Goal: Communication & Community: Participate in discussion

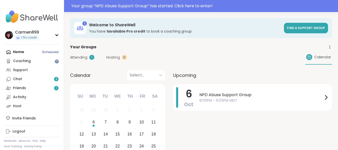
click at [80, 55] on span "Attending" at bounding box center [78, 57] width 17 height 5
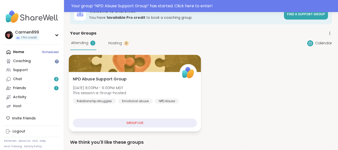
scroll to position [25, 0]
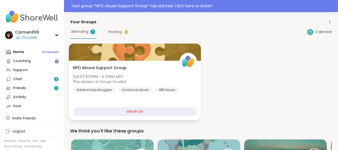
click at [111, 75] on span "[DATE] 8:00PM - 9:00PM MDT" at bounding box center [99, 76] width 53 height 5
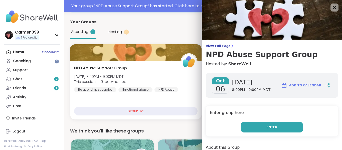
click at [267, 128] on span "Enter" at bounding box center [271, 127] width 11 height 5
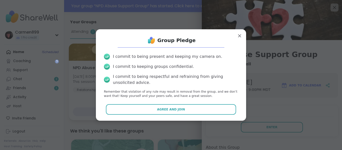
click at [164, 109] on span "Agree and Join" at bounding box center [171, 109] width 28 height 5
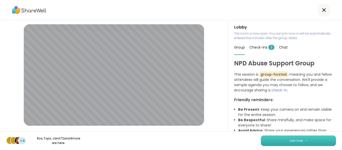
click at [299, 139] on span "Join now" at bounding box center [296, 140] width 14 height 5
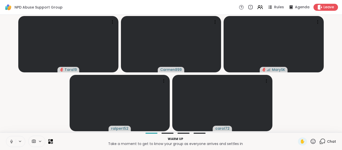
click at [12, 140] on icon at bounding box center [11, 141] width 5 height 5
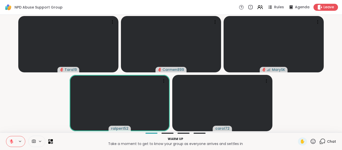
click at [12, 140] on icon at bounding box center [12, 140] width 2 height 2
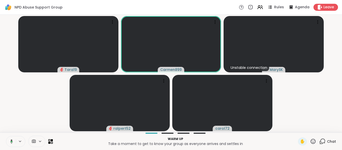
click at [12, 140] on icon at bounding box center [11, 141] width 3 height 4
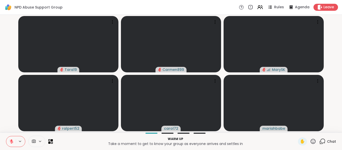
click at [11, 143] on icon at bounding box center [11, 141] width 5 height 5
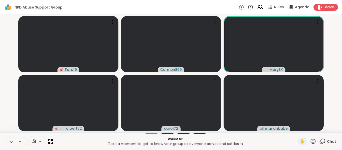
click at [11, 141] on icon at bounding box center [11, 141] width 5 height 5
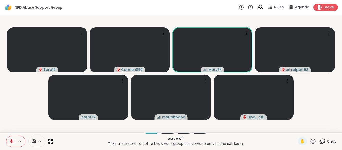
click at [12, 140] on icon at bounding box center [12, 140] width 2 height 2
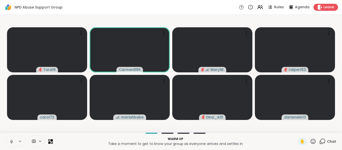
click at [12, 139] on icon at bounding box center [11, 141] width 5 height 5
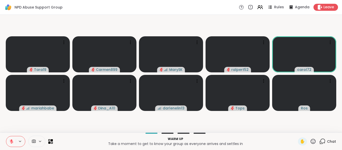
click at [311, 141] on icon at bounding box center [313, 141] width 5 height 5
click at [318, 130] on span "🌟" at bounding box center [320, 128] width 5 height 6
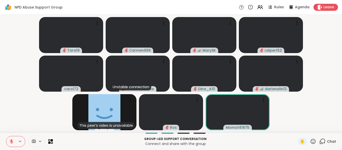
click at [10, 141] on icon at bounding box center [12, 142] width 4 height 4
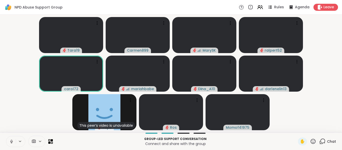
click at [13, 141] on icon at bounding box center [11, 142] width 3 height 2
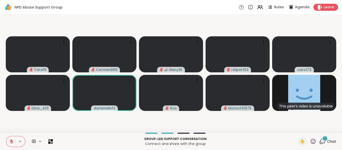
click at [310, 140] on icon at bounding box center [313, 141] width 6 height 6
click at [294, 125] on div "❤️" at bounding box center [298, 128] width 9 height 8
click at [322, 141] on icon at bounding box center [323, 141] width 5 height 5
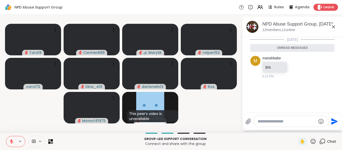
click at [12, 142] on icon at bounding box center [11, 141] width 5 height 5
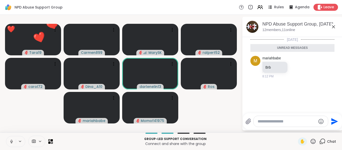
click at [13, 140] on icon at bounding box center [11, 141] width 5 height 5
click at [310, 141] on icon at bounding box center [313, 141] width 6 height 6
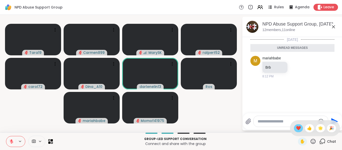
click at [296, 127] on span "❤️" at bounding box center [298, 128] width 5 height 6
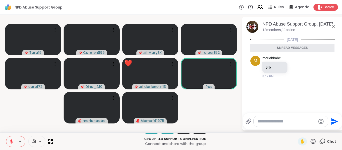
click at [311, 139] on icon at bounding box center [313, 141] width 5 height 5
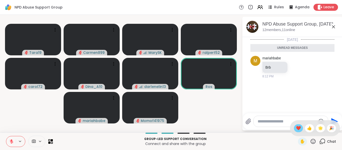
click at [296, 128] on span "❤️" at bounding box center [298, 128] width 5 height 6
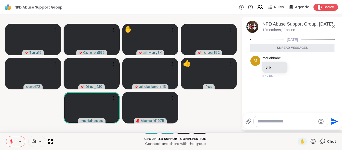
click at [311, 142] on icon at bounding box center [313, 141] width 6 height 6
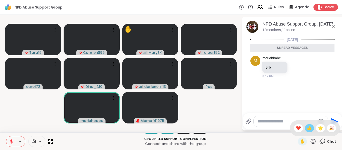
click at [307, 128] on span "👍" at bounding box center [309, 128] width 5 height 6
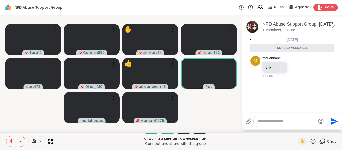
click at [310, 141] on icon at bounding box center [313, 141] width 6 height 6
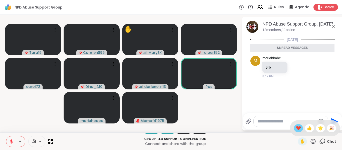
click at [296, 128] on span "❤️" at bounding box center [298, 128] width 5 height 6
click at [310, 142] on icon at bounding box center [313, 141] width 6 height 6
click at [318, 129] on span "🌟" at bounding box center [320, 128] width 5 height 6
click at [11, 140] on icon at bounding box center [12, 142] width 4 height 4
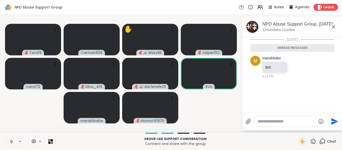
click at [310, 142] on icon at bounding box center [313, 141] width 6 height 6
click at [296, 127] on span "❤️" at bounding box center [298, 128] width 5 height 6
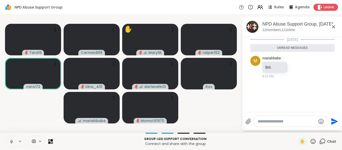
click at [11, 141] on icon at bounding box center [11, 141] width 5 height 5
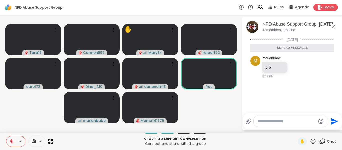
click at [12, 142] on icon at bounding box center [12, 142] width 4 height 4
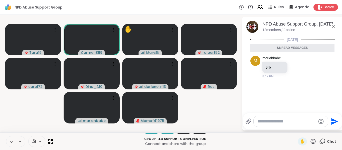
click at [9, 140] on icon at bounding box center [11, 141] width 5 height 5
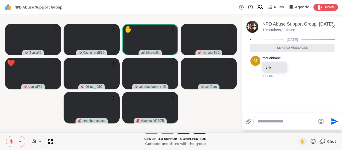
click at [313, 142] on icon at bounding box center [313, 141] width 6 height 6
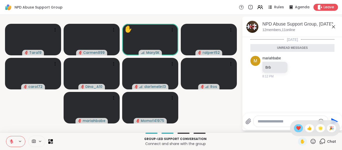
click at [296, 128] on span "❤️" at bounding box center [298, 128] width 5 height 6
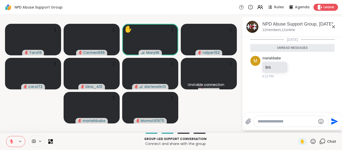
click at [312, 142] on icon at bounding box center [313, 141] width 5 height 5
drag, startPoint x: 305, startPoint y: 128, endPoint x: 311, endPoint y: 126, distance: 6.3
click at [307, 128] on span "👍" at bounding box center [309, 128] width 5 height 6
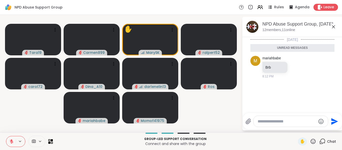
click at [310, 142] on icon at bounding box center [313, 141] width 6 height 6
click at [319, 129] on span "🌟" at bounding box center [320, 128] width 5 height 6
click at [311, 139] on icon at bounding box center [313, 141] width 5 height 5
click at [296, 127] on span "❤️" at bounding box center [298, 128] width 5 height 6
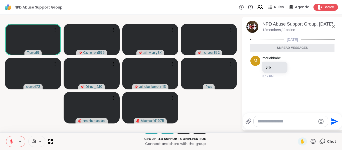
click at [311, 142] on icon at bounding box center [313, 141] width 5 height 5
click at [296, 128] on span "❤️" at bounding box center [298, 128] width 5 height 6
click at [10, 140] on icon at bounding box center [11, 141] width 5 height 5
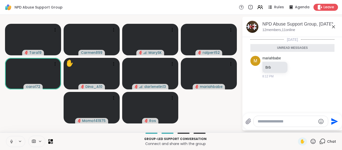
click at [13, 141] on icon at bounding box center [11, 141] width 5 height 5
click at [10, 140] on icon at bounding box center [11, 141] width 5 height 5
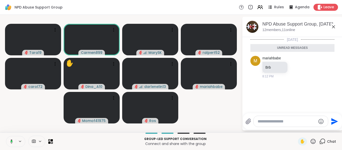
click at [12, 142] on icon at bounding box center [11, 141] width 5 height 5
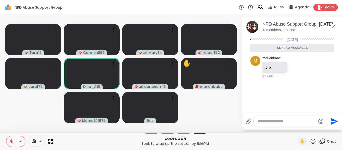
click at [269, 120] on textarea "Type your message" at bounding box center [287, 121] width 58 height 5
type textarea "***"
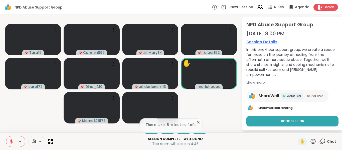
scroll to position [26, 0]
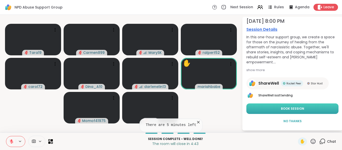
click at [284, 109] on span "Book Session" at bounding box center [292, 108] width 23 height 5
